Goal: Check status

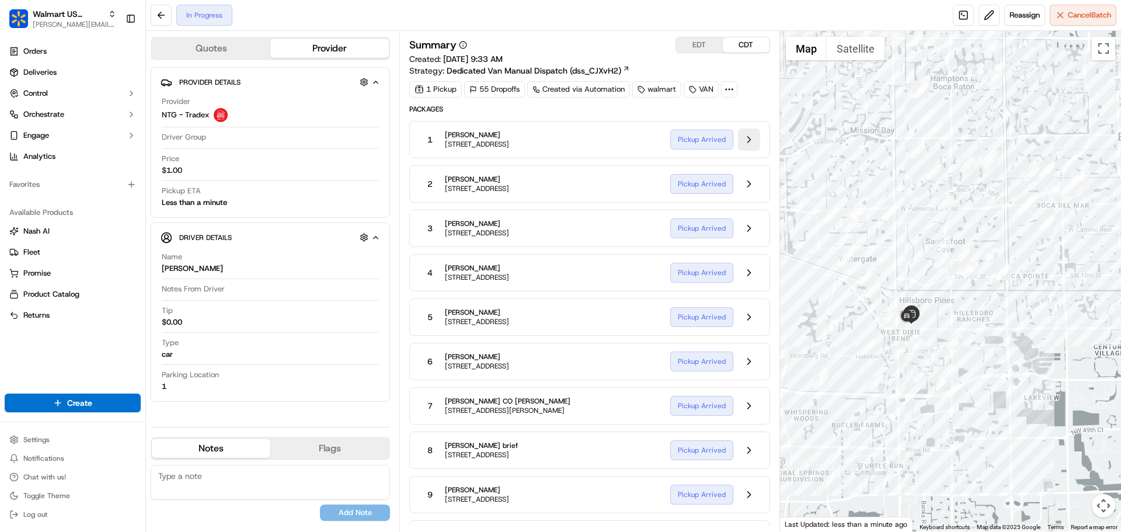
click at [748, 137] on button at bounding box center [749, 139] width 22 height 22
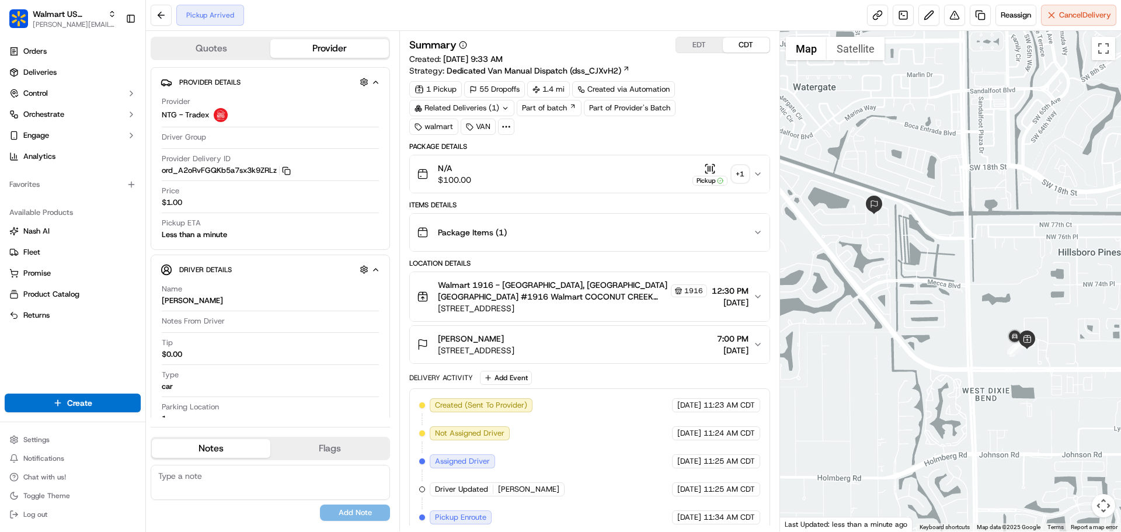
click at [231, 54] on button "Quotes" at bounding box center [211, 48] width 118 height 19
click at [299, 45] on button "Provider" at bounding box center [329, 48] width 118 height 19
